Goal: Register for event/course

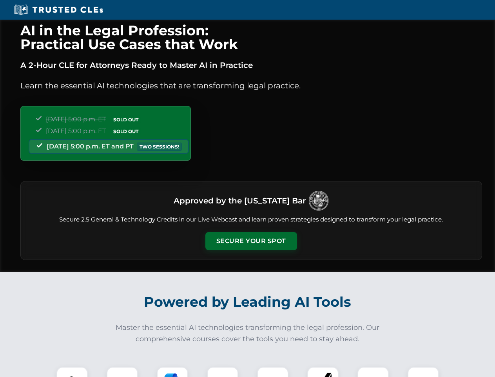
click at [251, 241] on button "Secure Your Spot" at bounding box center [252, 241] width 92 height 18
click at [72, 372] on img at bounding box center [72, 382] width 23 height 23
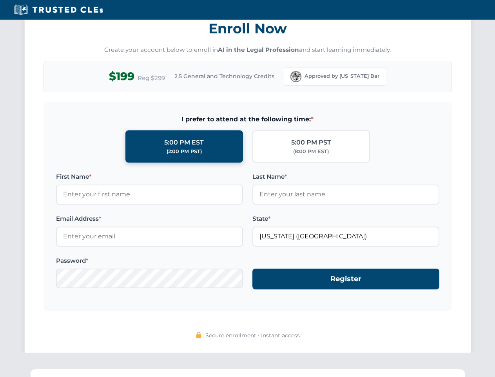
scroll to position [770, 0]
